Goal: Check status: Check status

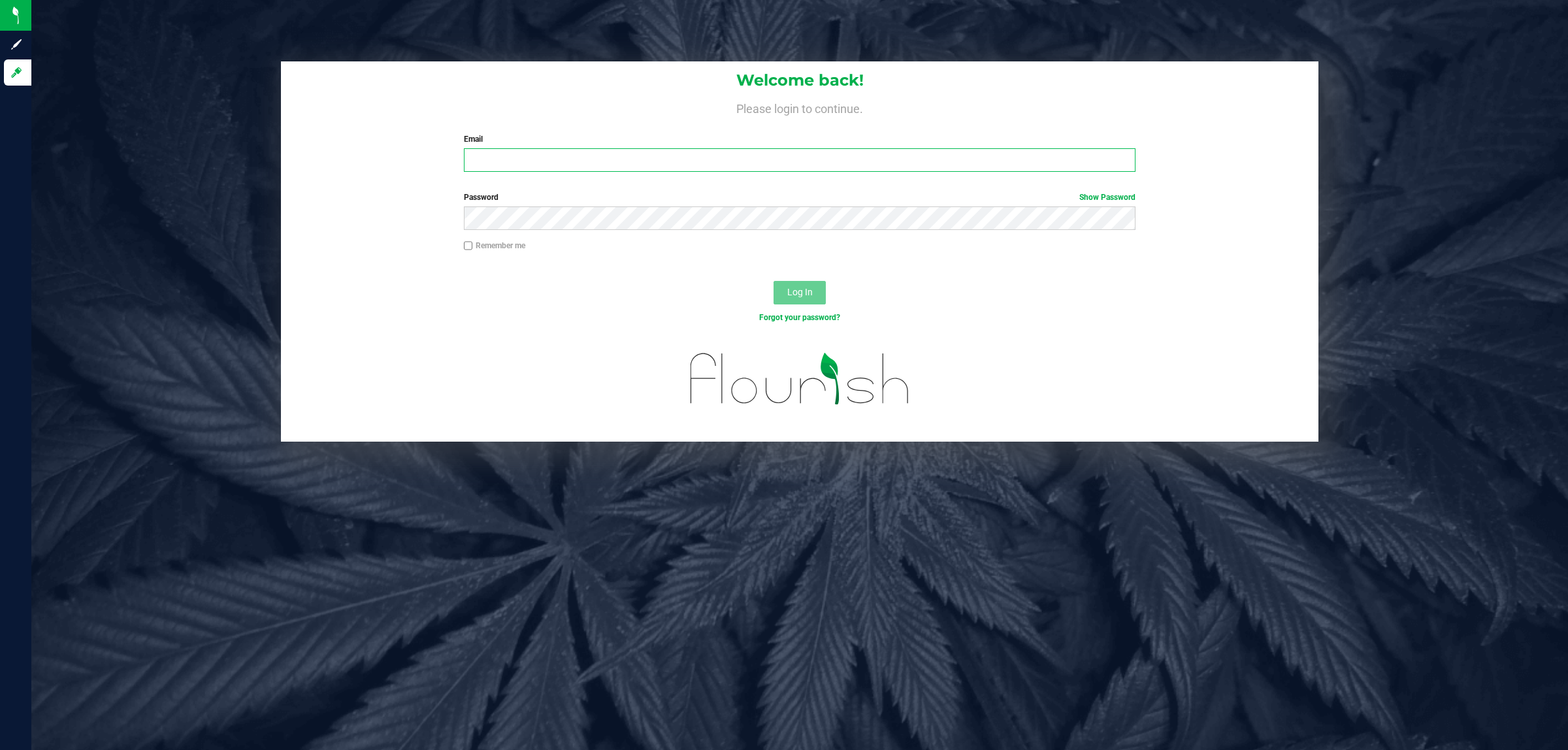
click at [536, 165] on input "Email" at bounding box center [800, 160] width 673 height 24
type input "[EMAIL_ADDRESS][DOMAIN_NAME]"
click at [774, 281] on button "Log In" at bounding box center [799, 293] width 52 height 24
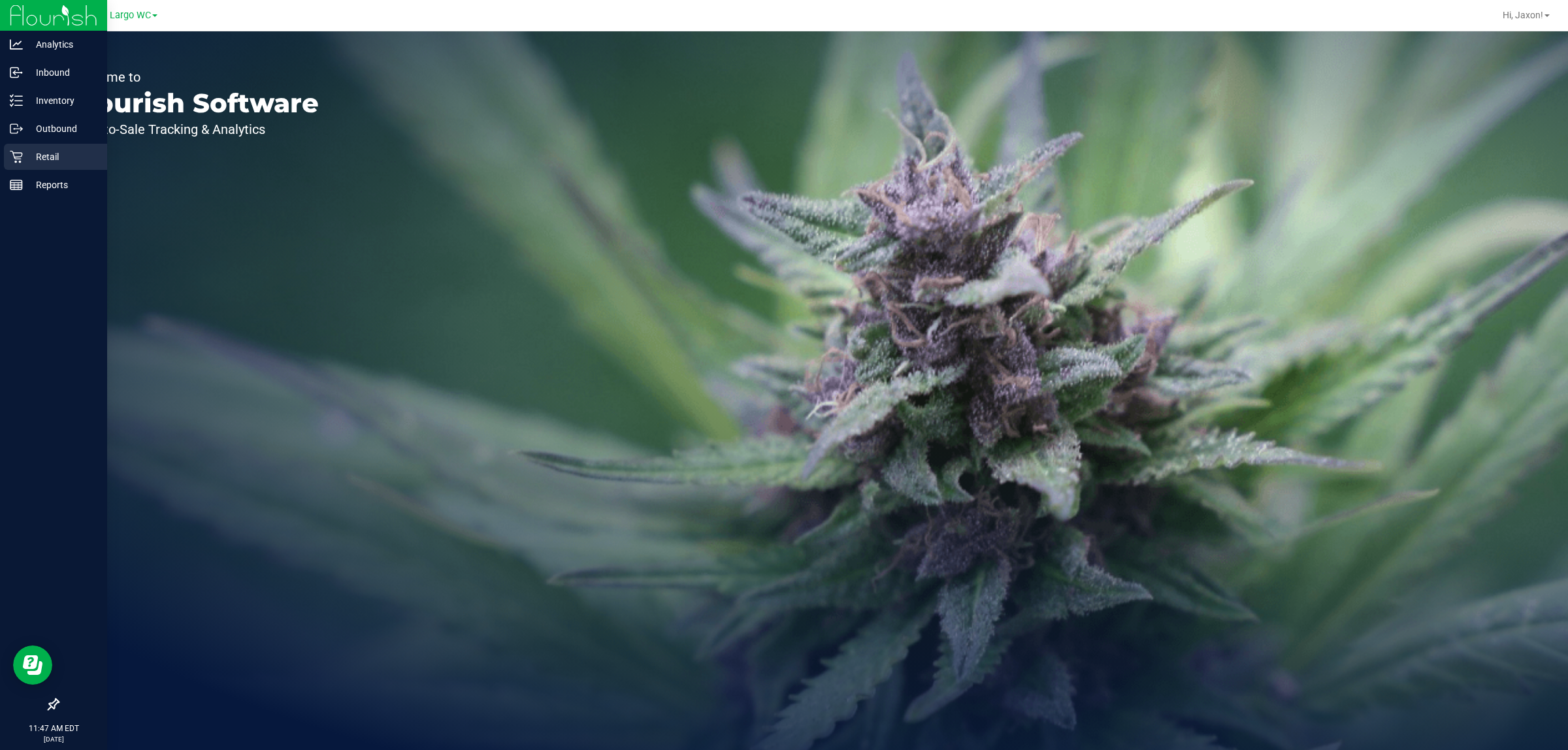
click at [28, 144] on div "Retail" at bounding box center [55, 156] width 103 height 26
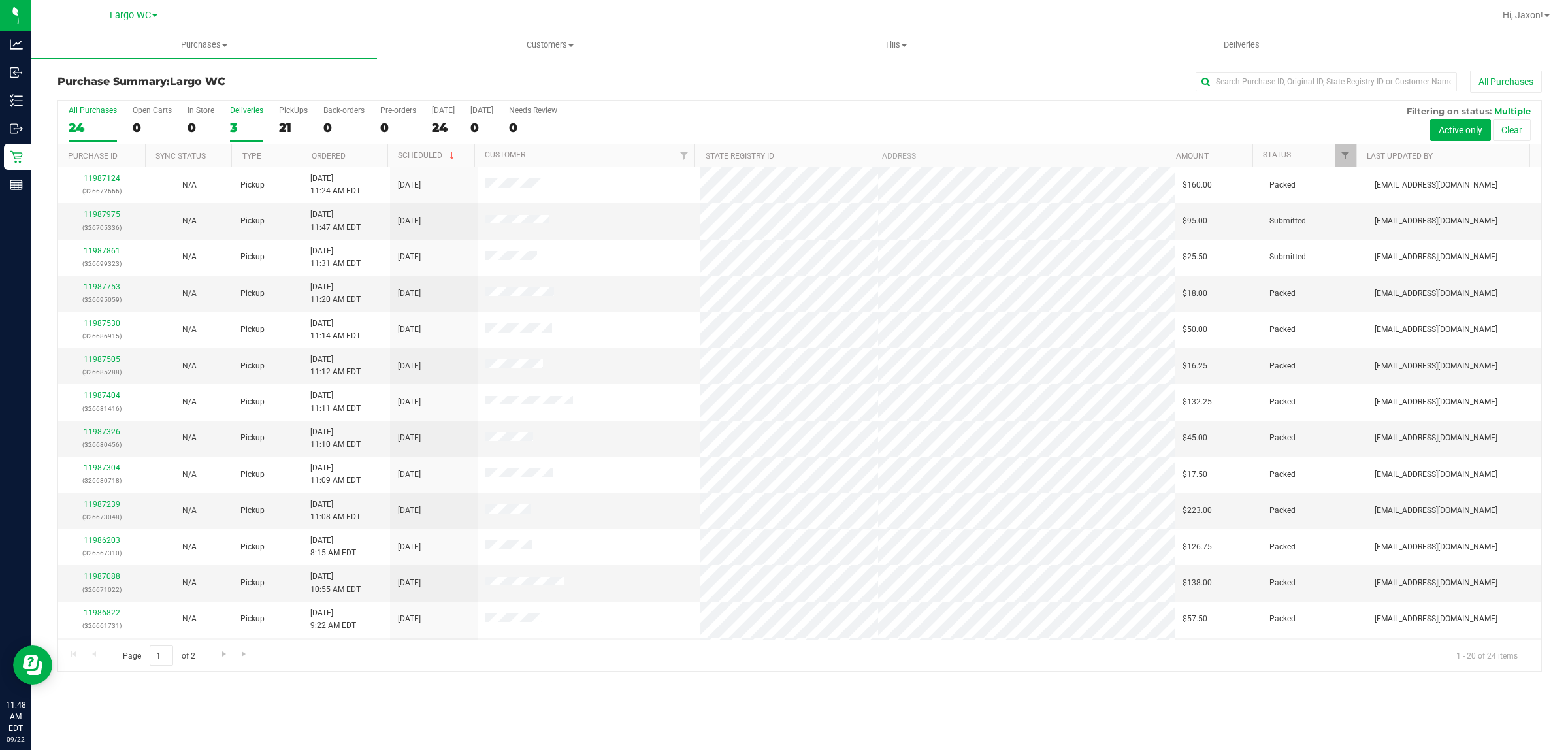
click at [253, 128] on div "3" at bounding box center [247, 128] width 34 height 15
click at [0, 0] on input "Deliveries 3" at bounding box center [0, 0] width 0 height 0
